Goal: Find specific page/section: Find specific page/section

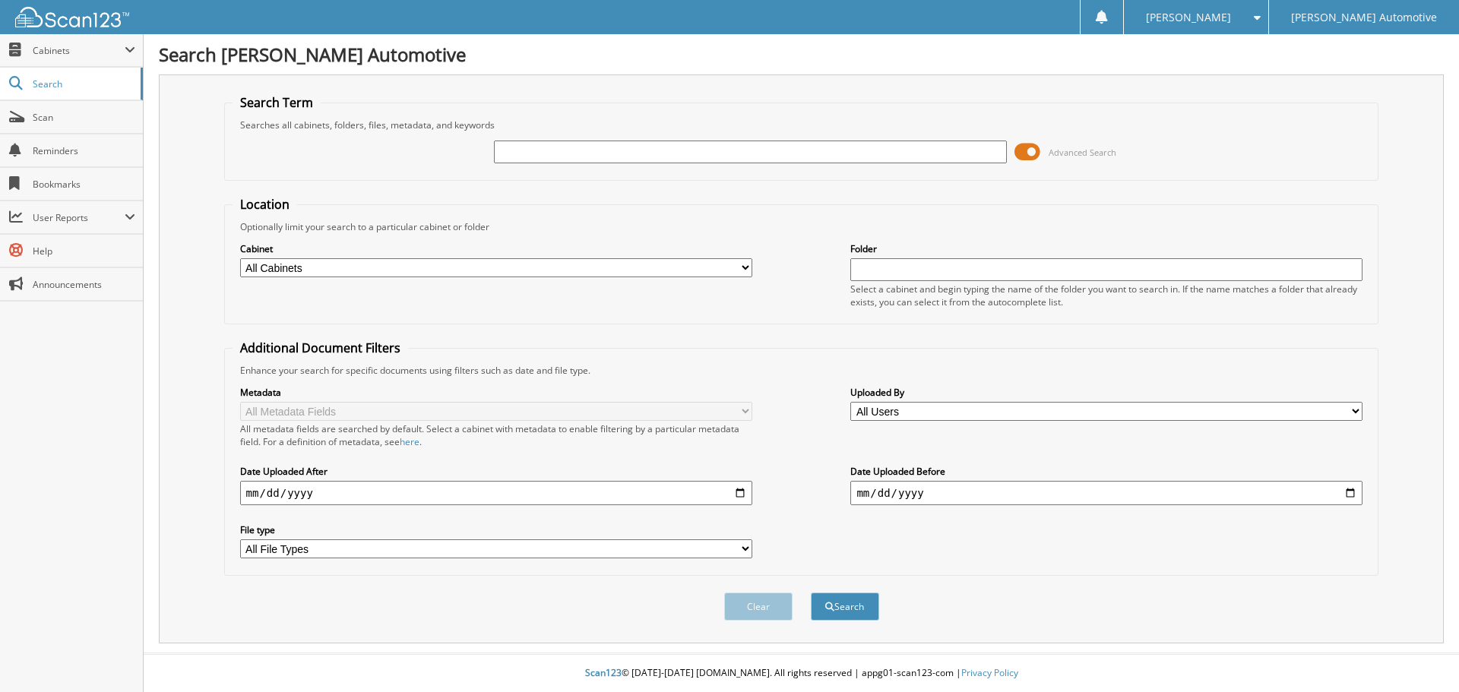
click at [572, 157] on input "text" at bounding box center [750, 152] width 512 height 23
type input "[PERSON_NAME]"
click at [811, 593] on button "Search" at bounding box center [845, 607] width 68 height 28
click at [616, 157] on input "text" at bounding box center [750, 152] width 512 height 23
type input "[PERSON_NAME]"
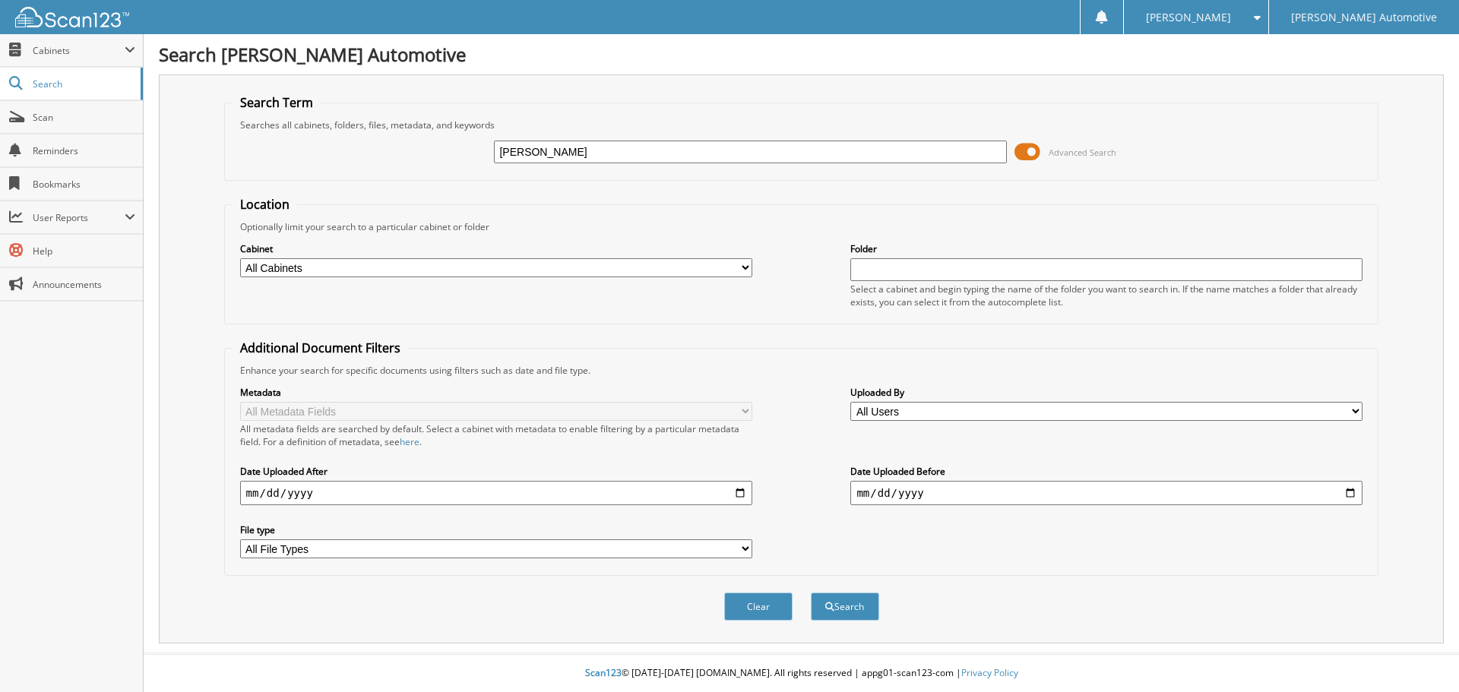
click at [811, 593] on button "Search" at bounding box center [845, 607] width 68 height 28
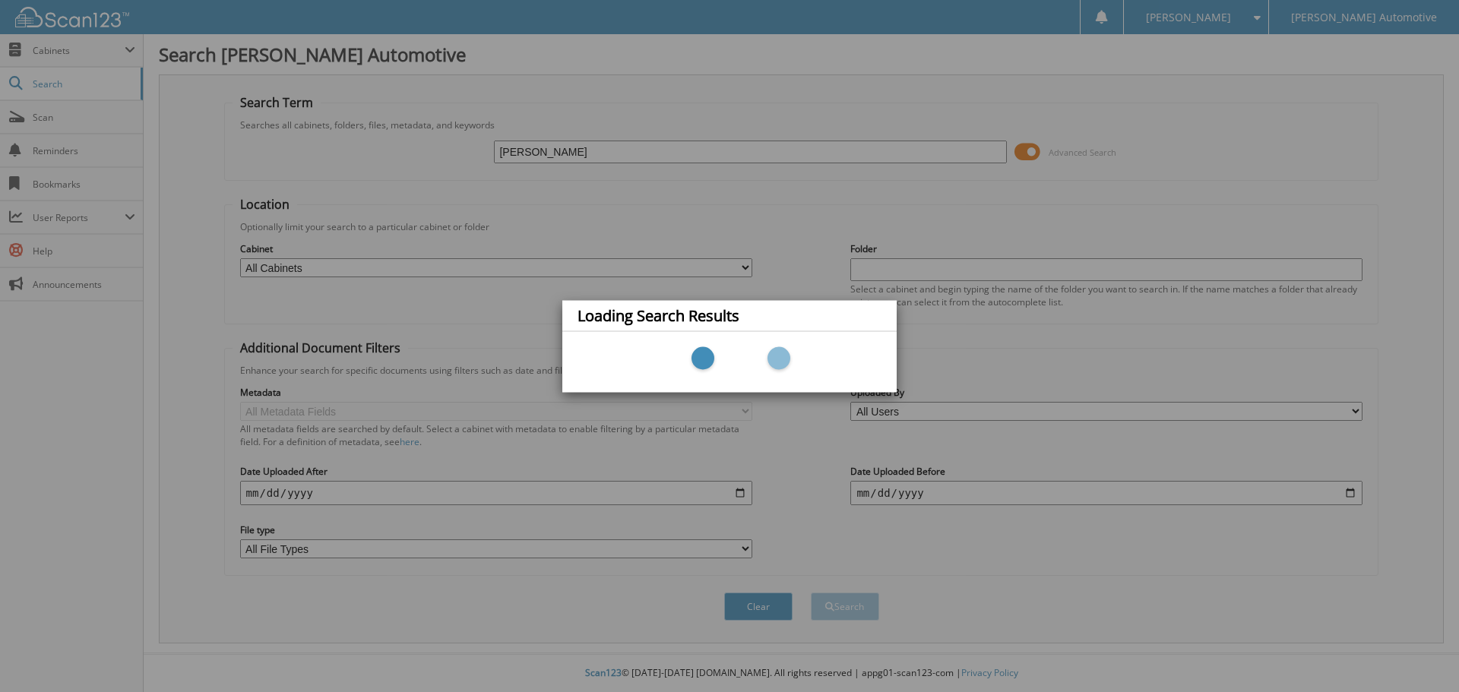
click at [773, 401] on div "Loading Search Results" at bounding box center [729, 346] width 1459 height 692
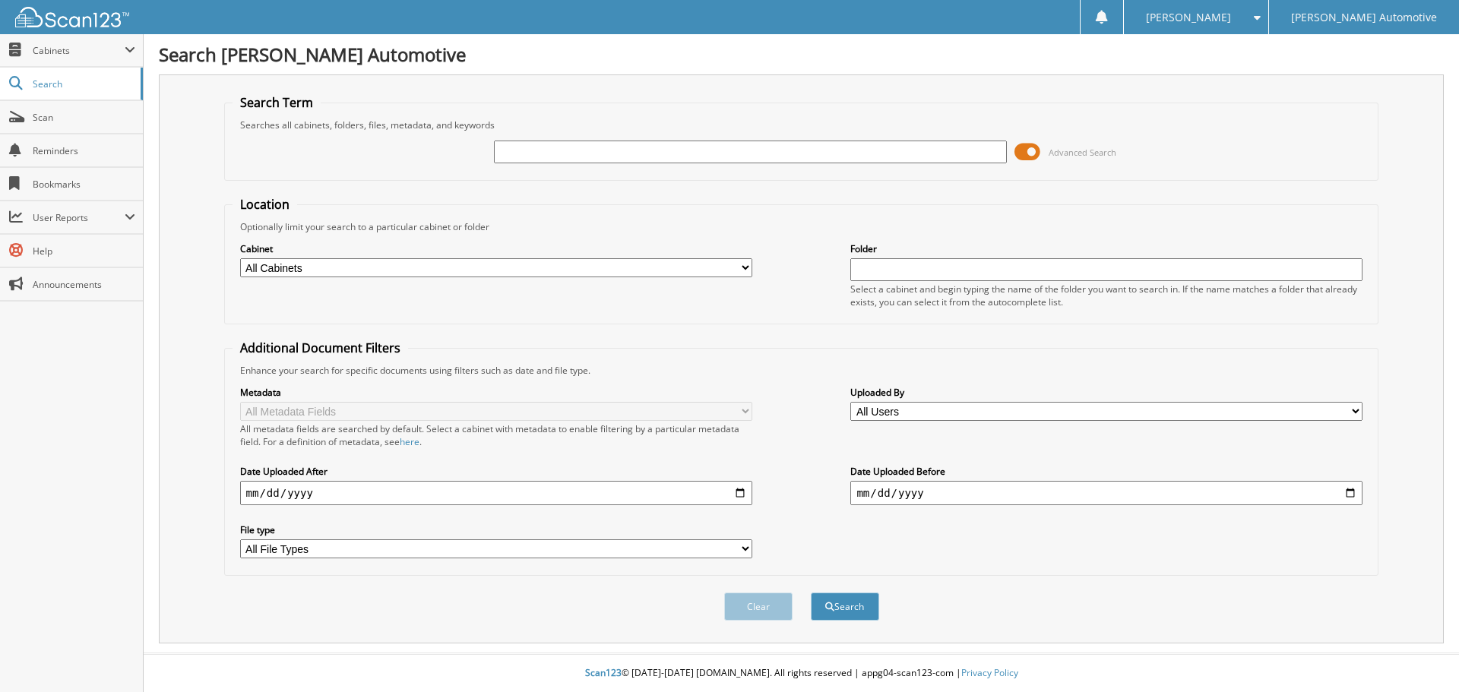
click at [559, 150] on input "text" at bounding box center [750, 152] width 512 height 23
click at [811, 593] on button "Search" at bounding box center [845, 607] width 68 height 28
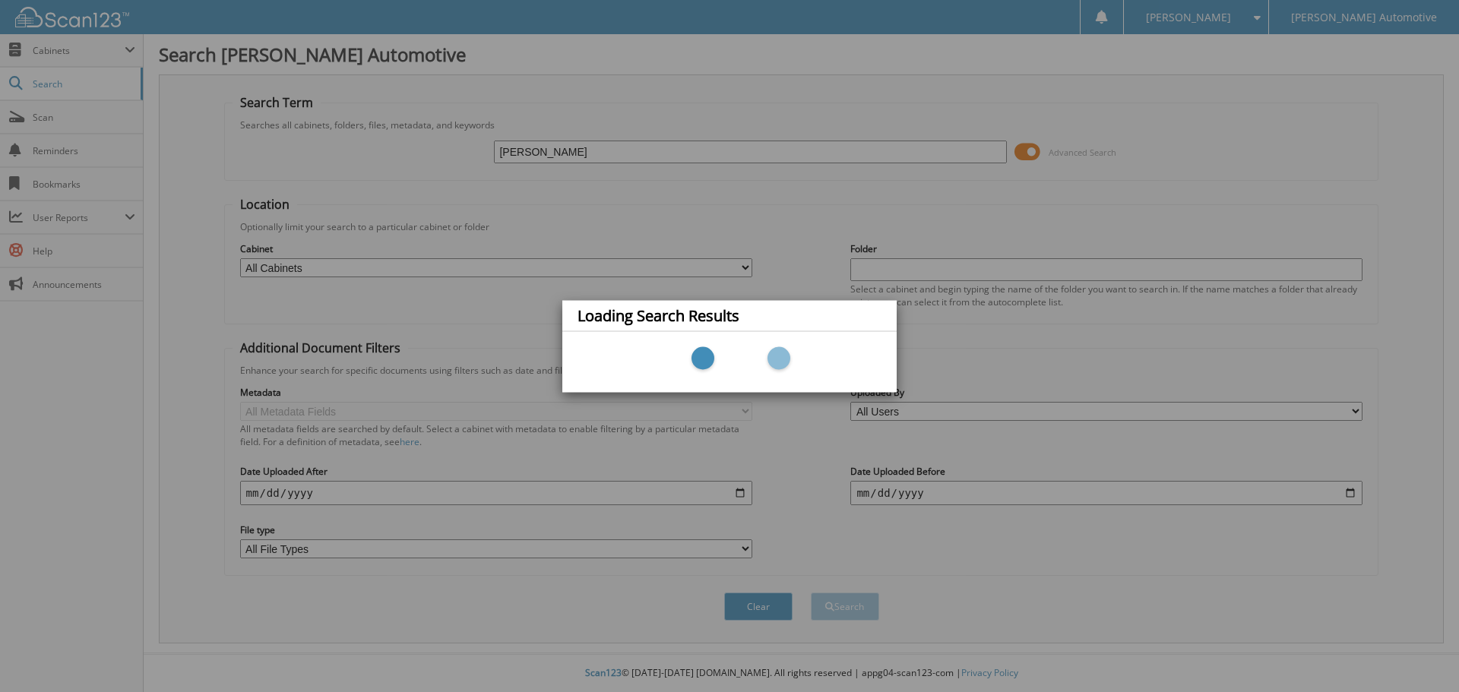
type input "LACEY GILL"
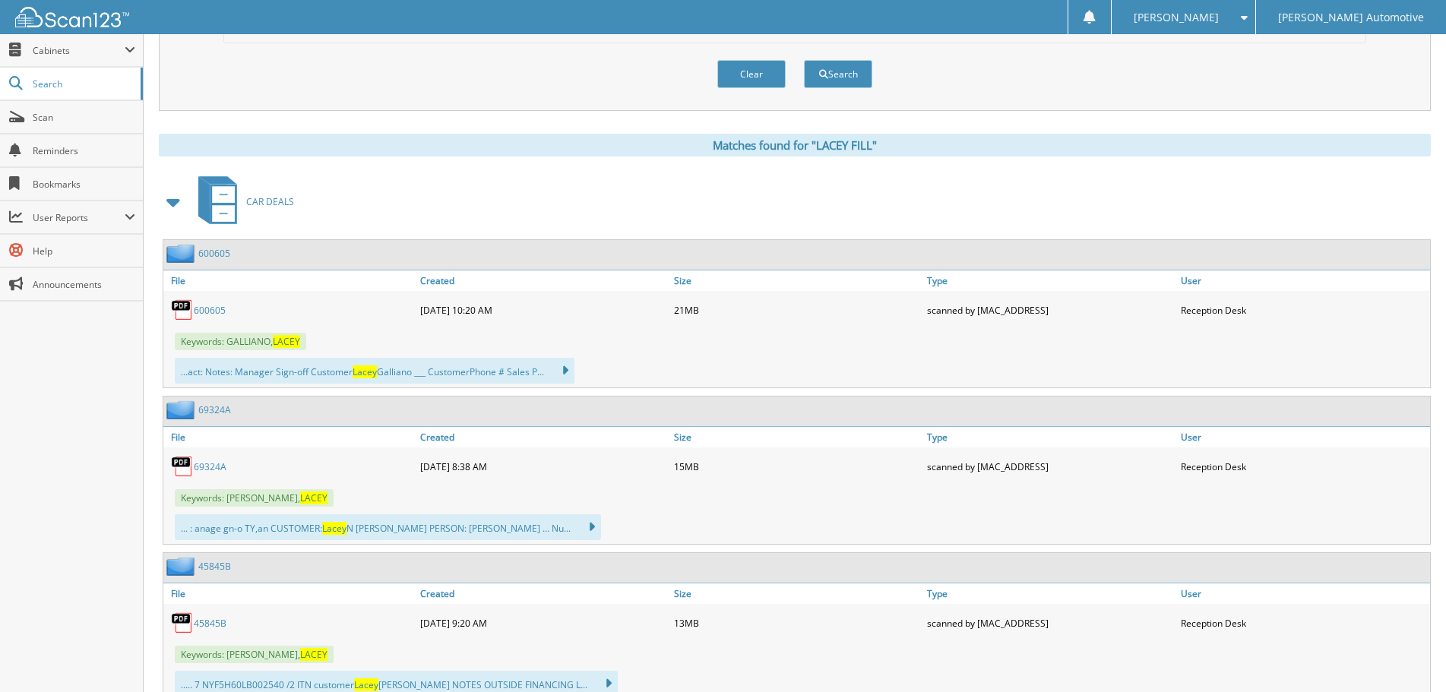
scroll to position [532, 0]
click at [168, 200] on span at bounding box center [173, 202] width 21 height 27
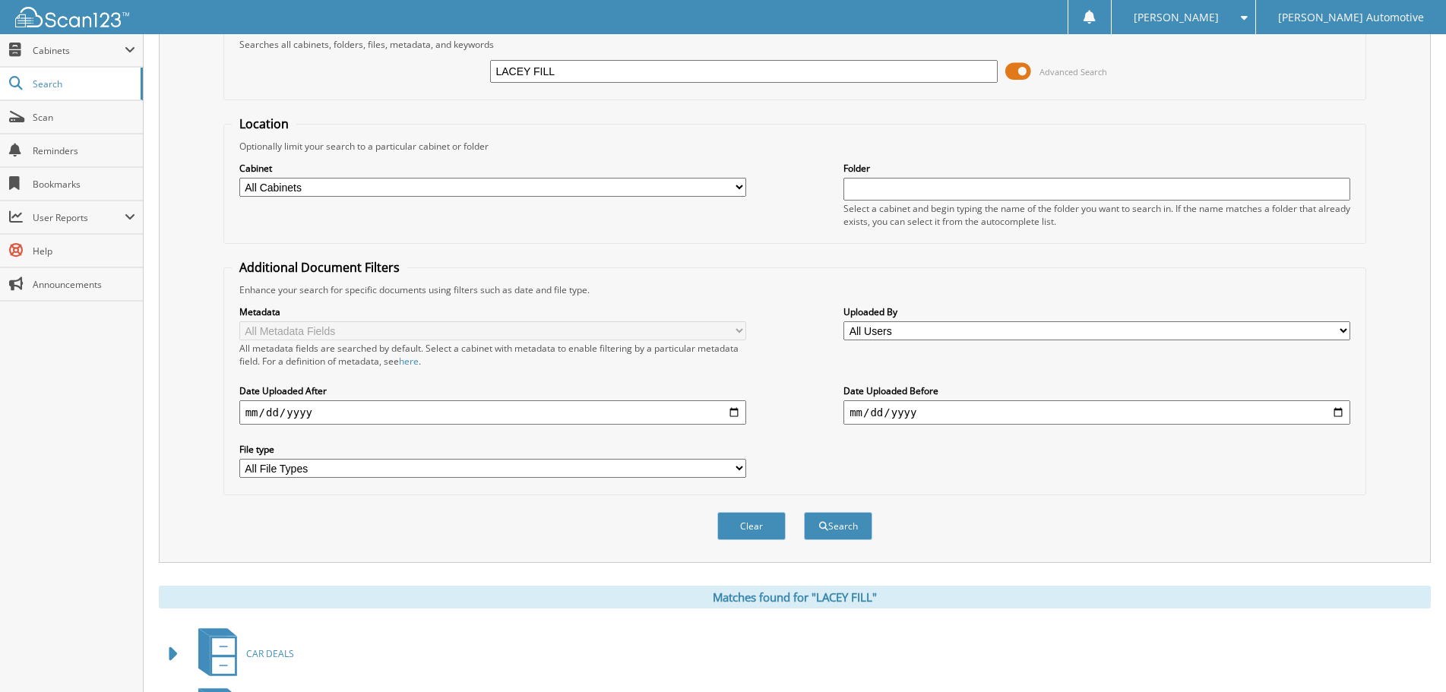
scroll to position [0, 0]
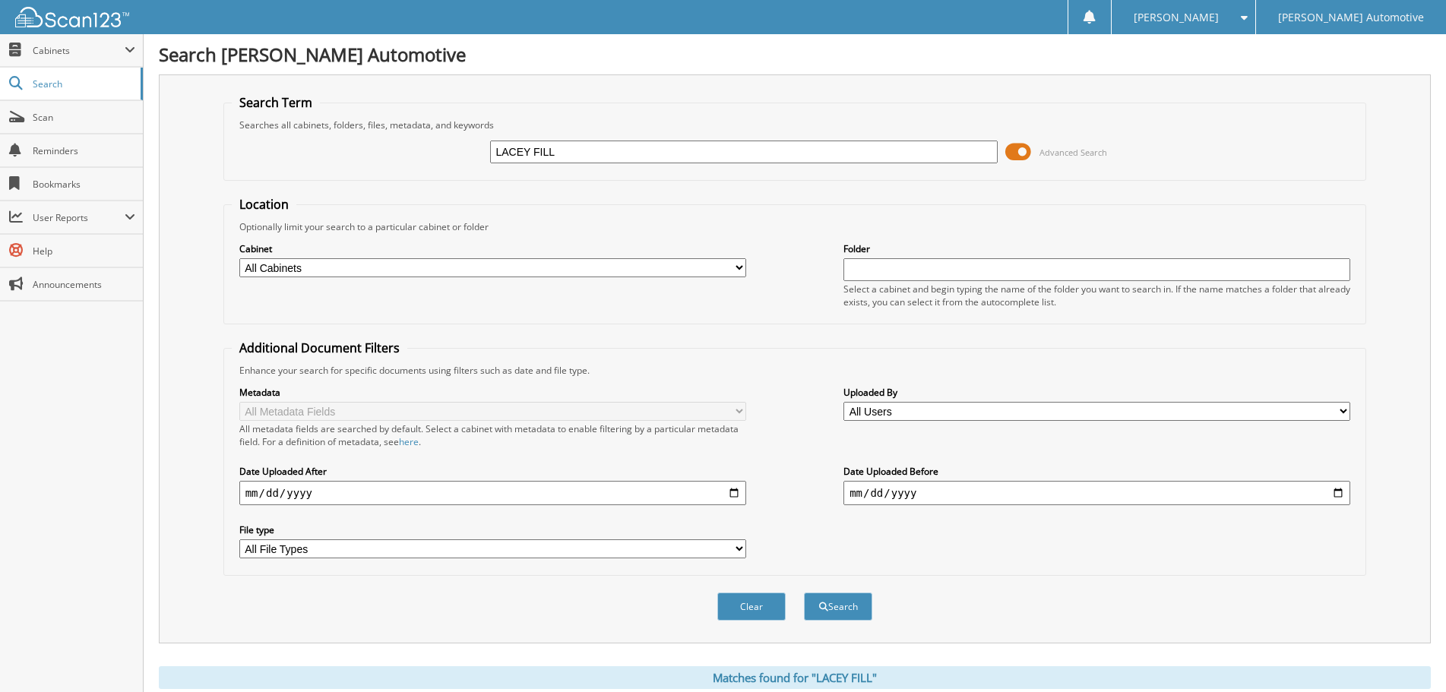
drag, startPoint x: 578, startPoint y: 148, endPoint x: 428, endPoint y: 168, distance: 151.0
click at [439, 161] on div "LACEY FILL Advanced Search" at bounding box center [795, 151] width 1127 height 41
type input "H2620"
click at [804, 593] on button "Search" at bounding box center [838, 607] width 68 height 28
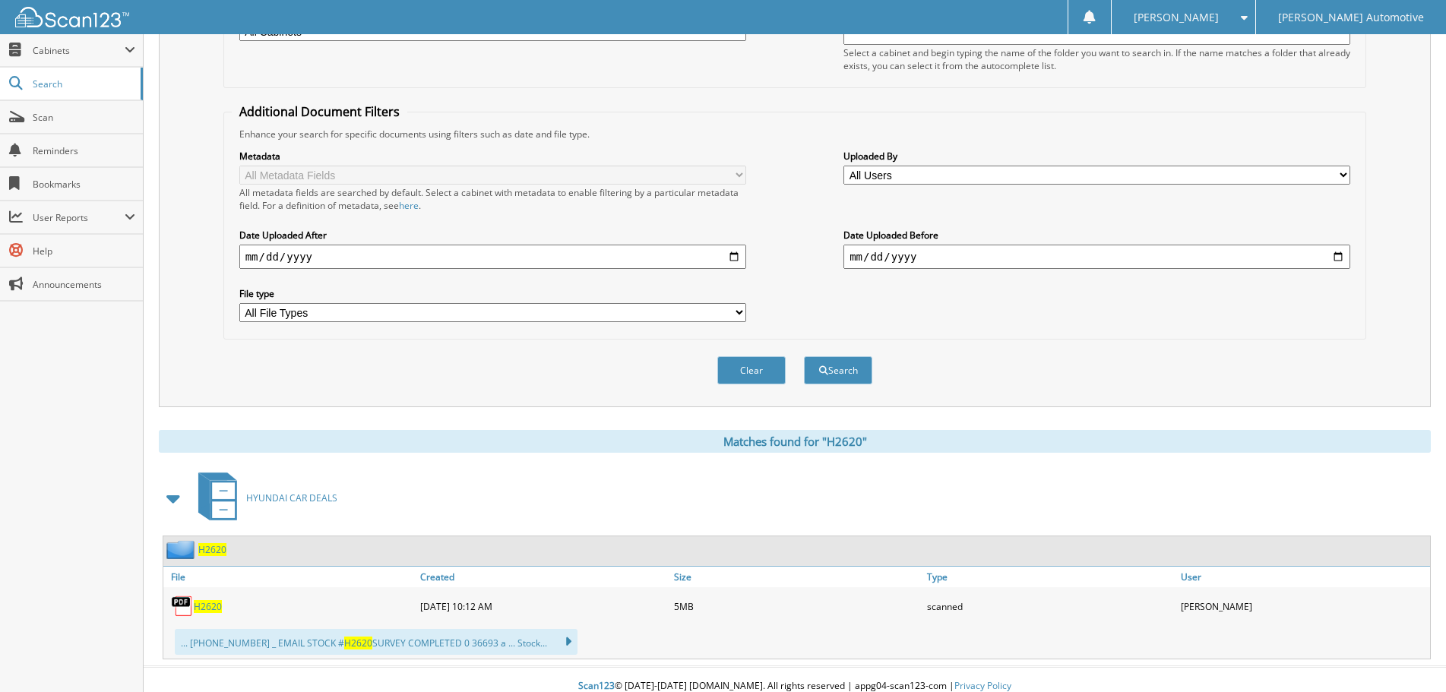
scroll to position [250, 0]
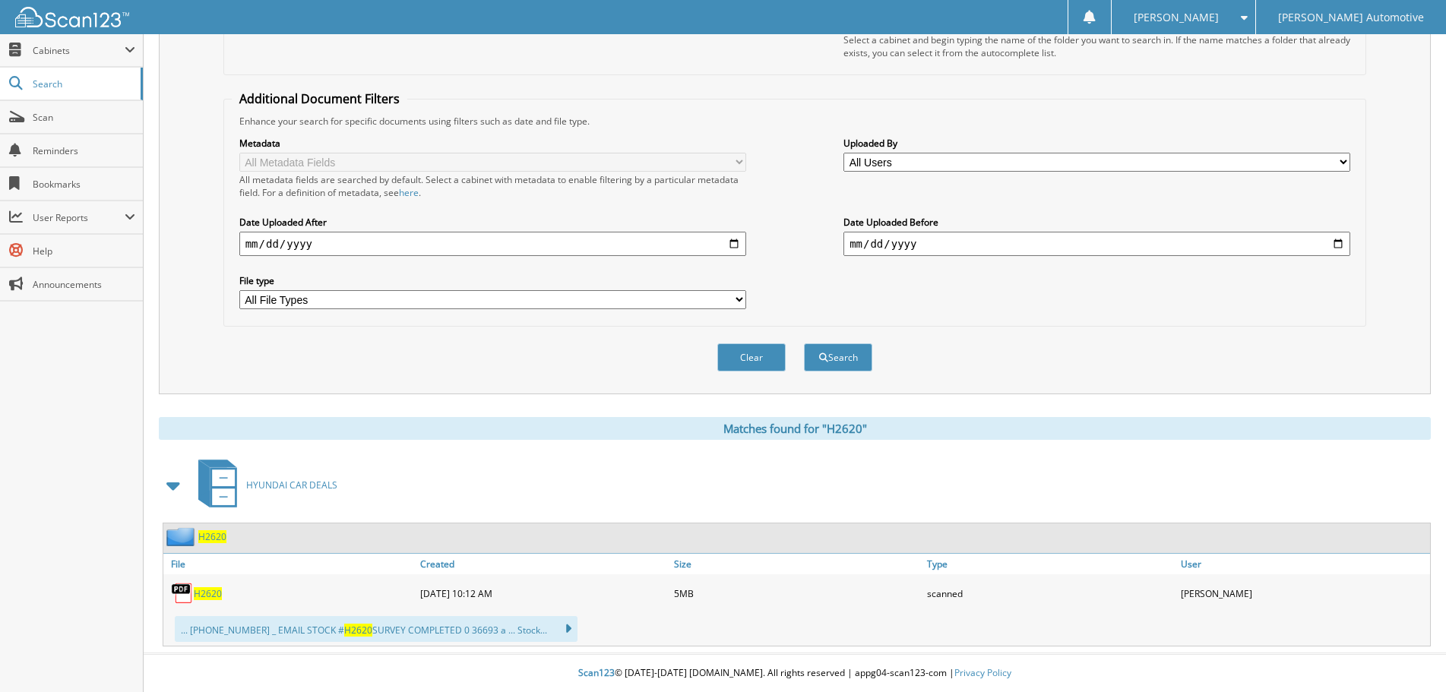
click at [207, 594] on span "H2620" at bounding box center [208, 594] width 28 height 13
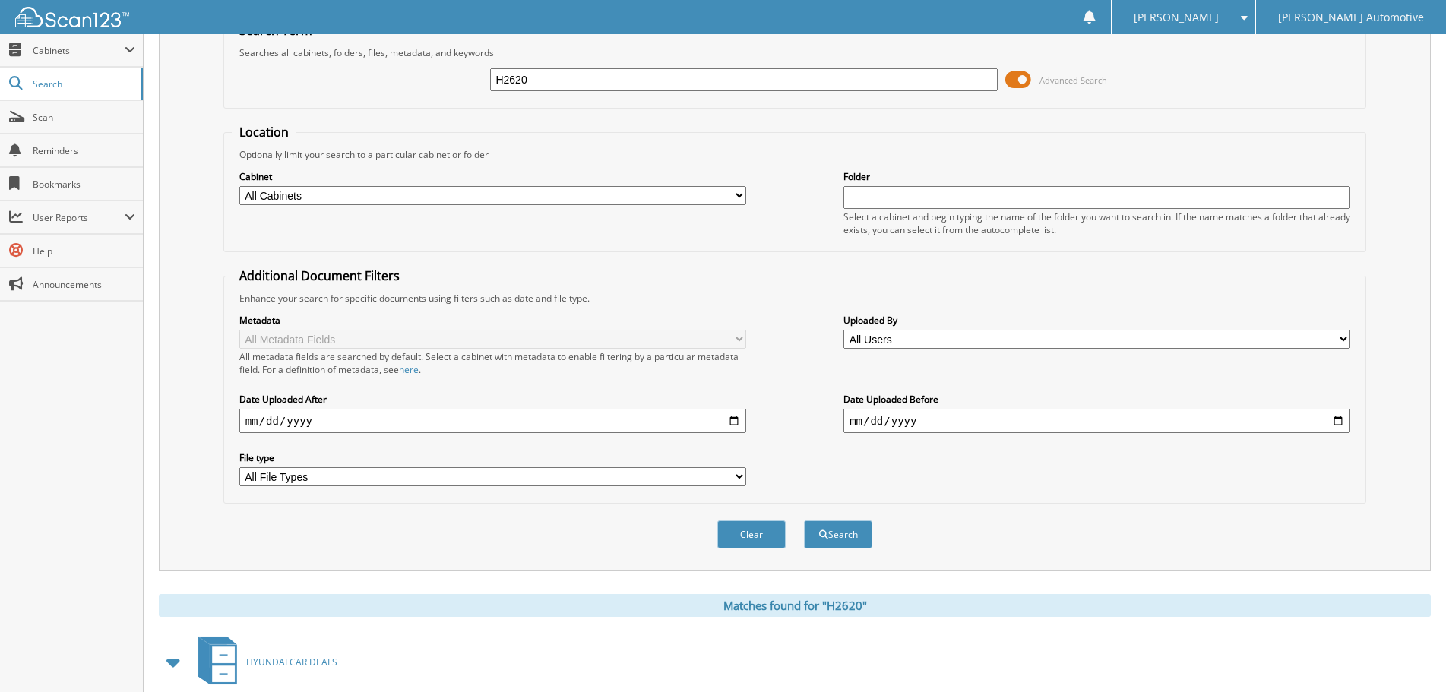
scroll to position [0, 0]
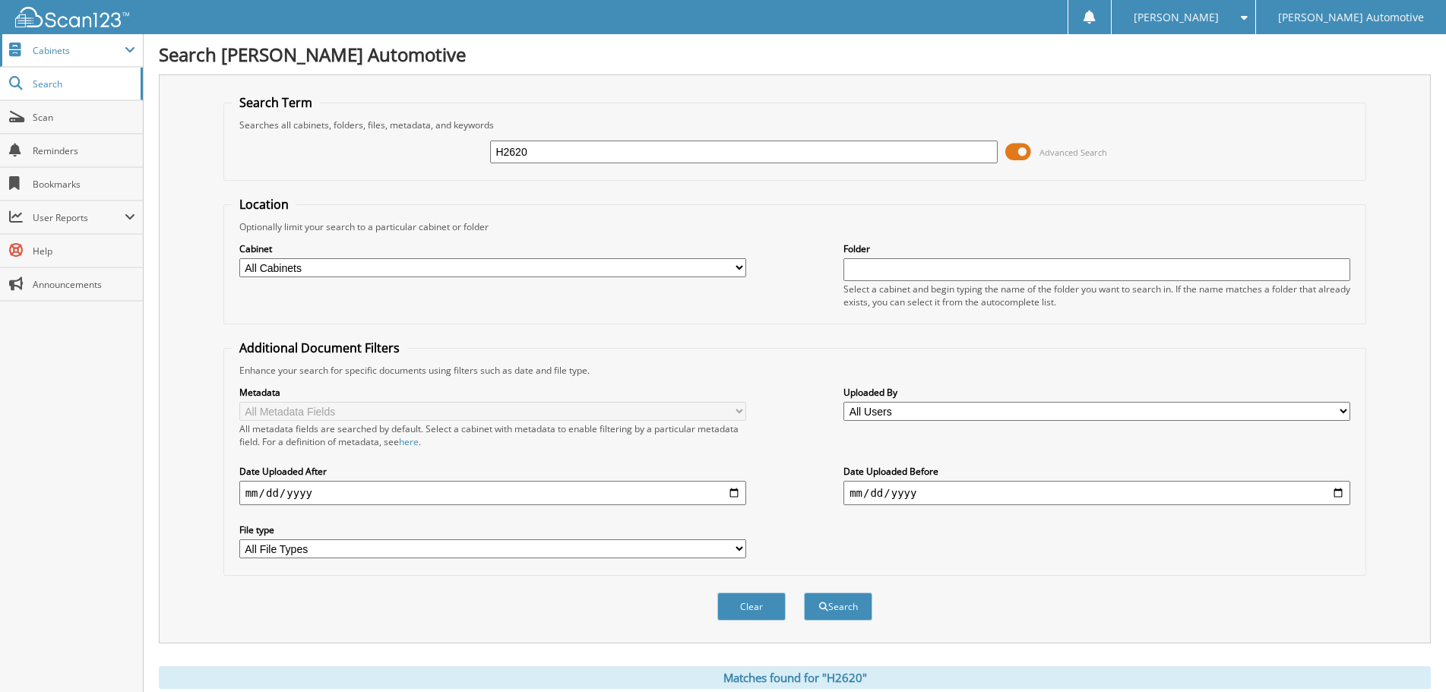
click at [65, 59] on span "Cabinets" at bounding box center [71, 50] width 143 height 33
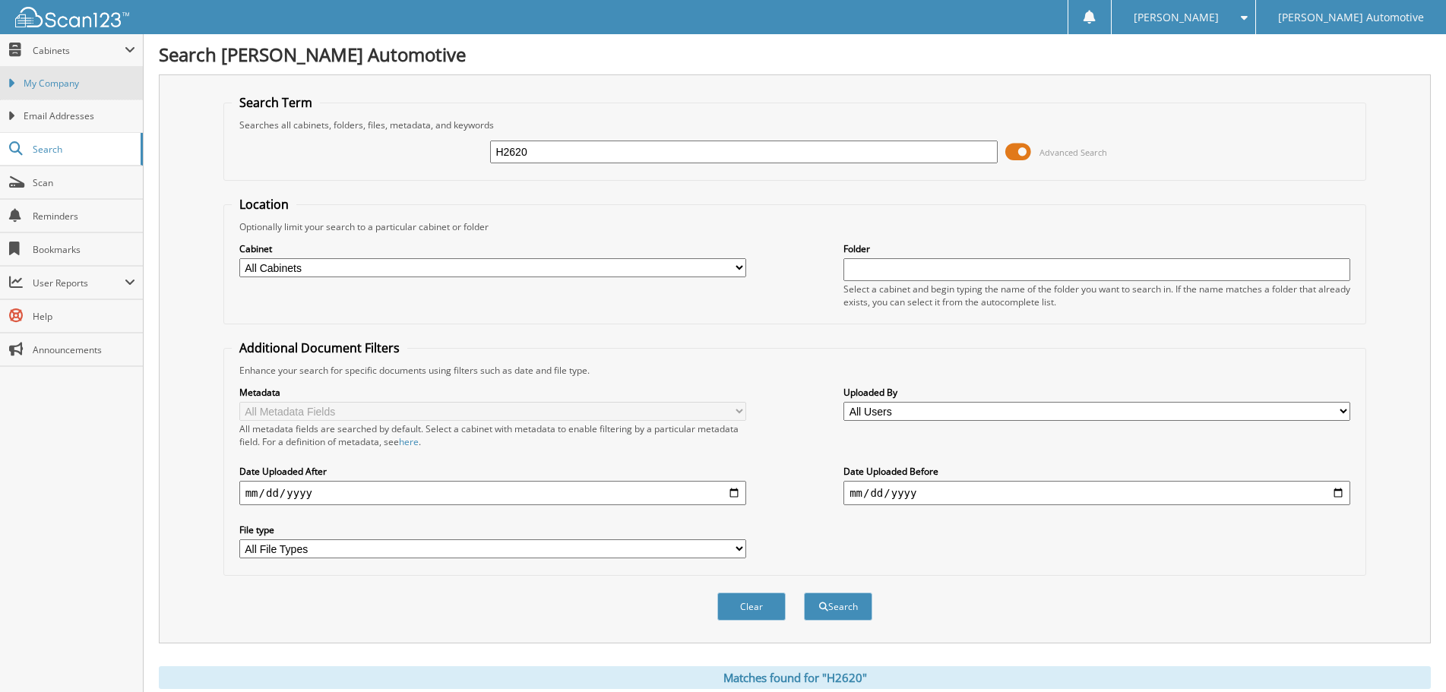
click at [57, 90] on span "My Company" at bounding box center [80, 84] width 112 height 14
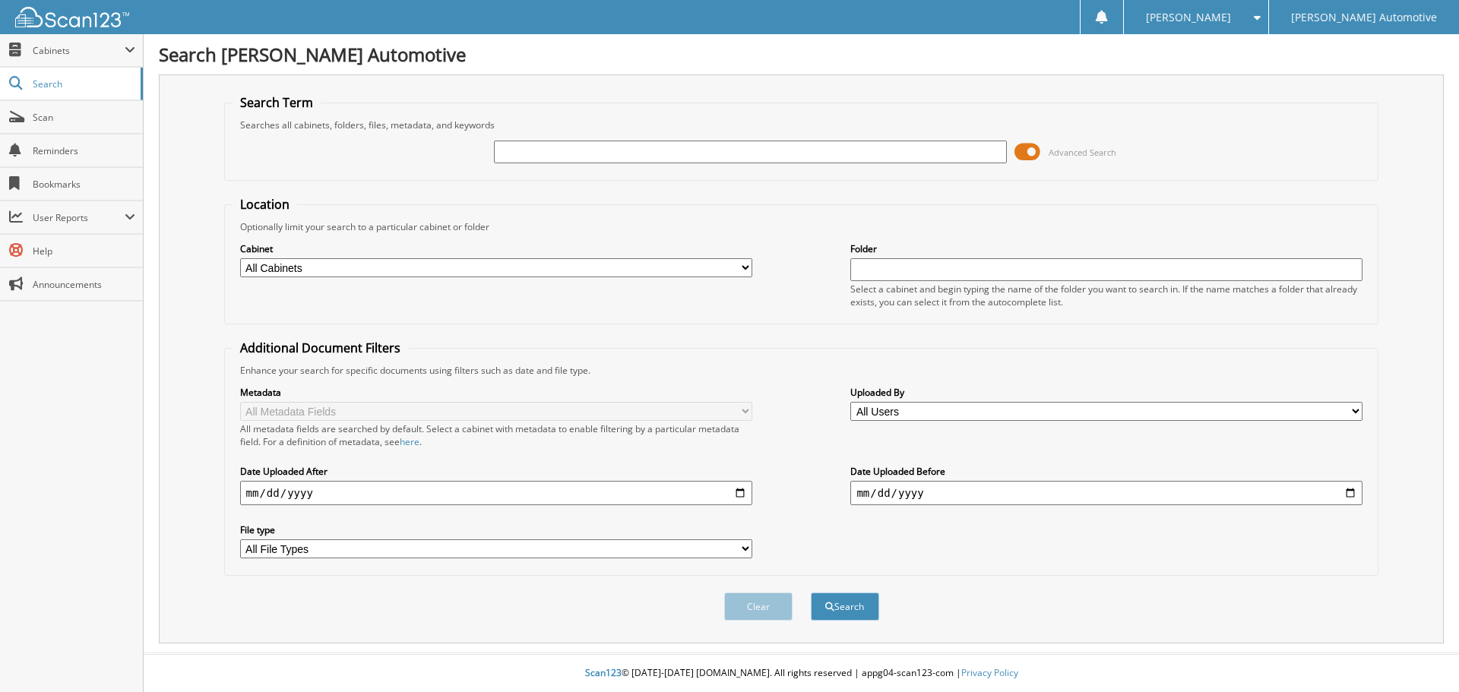
click at [534, 152] on input "text" at bounding box center [750, 152] width 512 height 23
type input "101475"
click at [811, 593] on button "Search" at bounding box center [845, 607] width 68 height 28
